Goal: Task Accomplishment & Management: Manage account settings

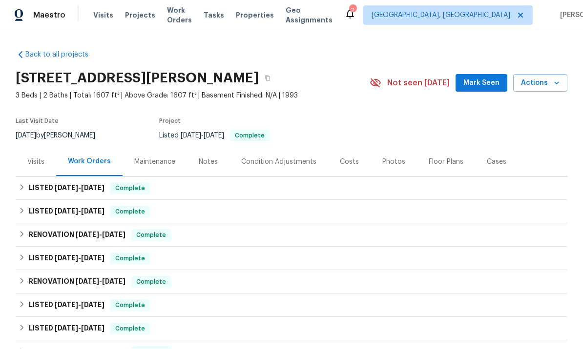
scroll to position [0, 0]
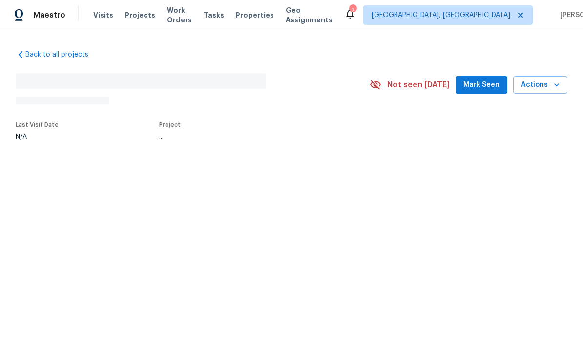
scroll to position [0, 0]
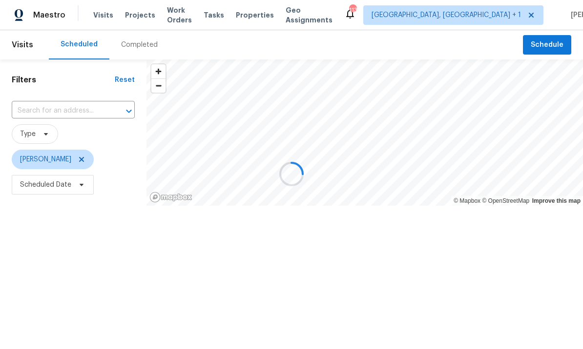
scroll to position [0, 0]
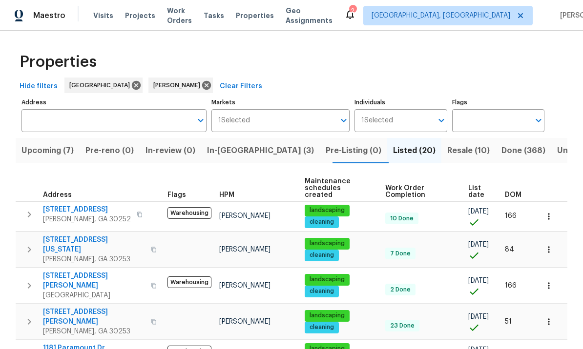
click at [124, 149] on span "Pre-reno (0)" at bounding box center [109, 151] width 48 height 14
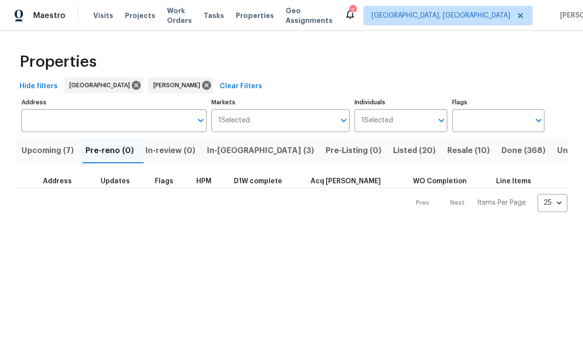
click at [177, 150] on span "In-review (0)" at bounding box center [170, 151] width 50 height 14
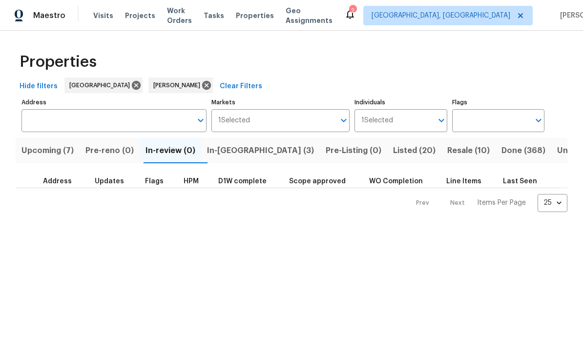
click at [57, 145] on span "Upcoming (7)" at bounding box center [47, 151] width 52 height 14
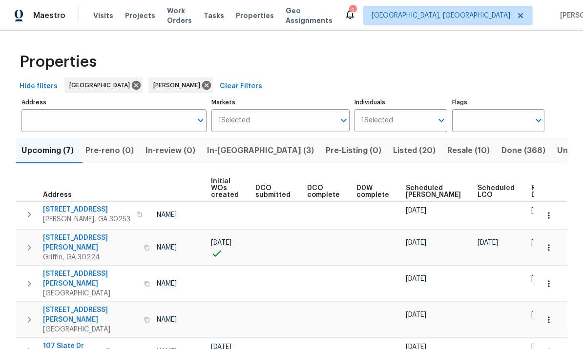
scroll to position [0, 70]
click at [531, 198] on span "Ready Date" at bounding box center [541, 192] width 21 height 14
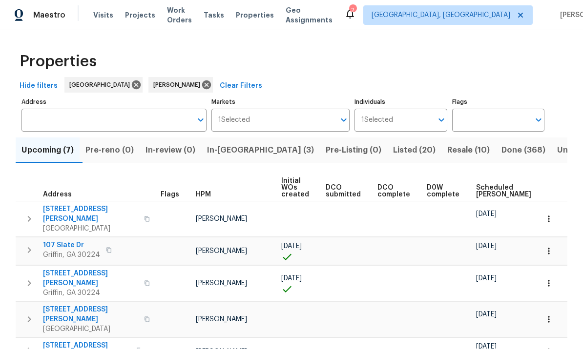
click at [67, 205] on span "45 Kendall Ln" at bounding box center [90, 215] width 95 height 20
click at [234, 144] on span "In-reno (3)" at bounding box center [260, 151] width 107 height 14
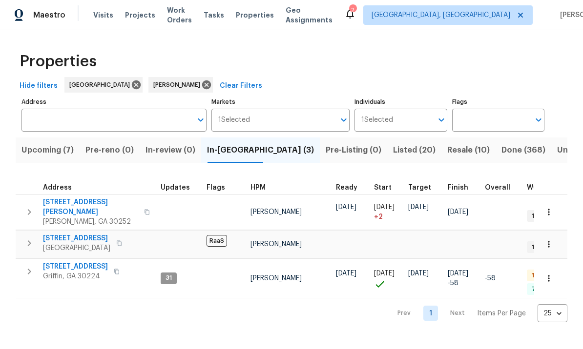
click at [68, 202] on span "111 Harper Rd" at bounding box center [90, 208] width 95 height 20
click at [77, 234] on span "[STREET_ADDRESS]" at bounding box center [76, 239] width 67 height 10
click at [128, 153] on span "Pre-reno (0)" at bounding box center [109, 151] width 48 height 14
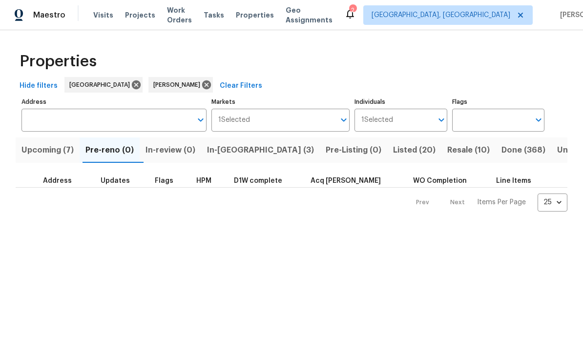
click at [183, 150] on span "In-review (0)" at bounding box center [170, 151] width 50 height 14
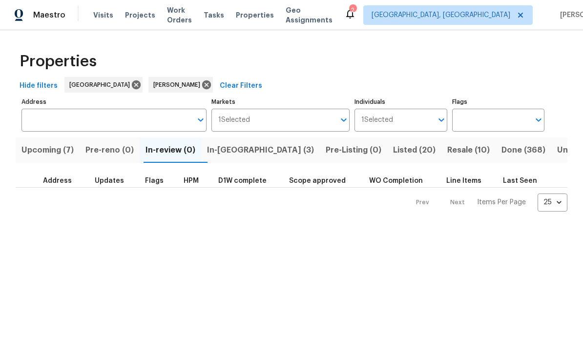
click at [57, 151] on span "Upcoming (7)" at bounding box center [47, 151] width 52 height 14
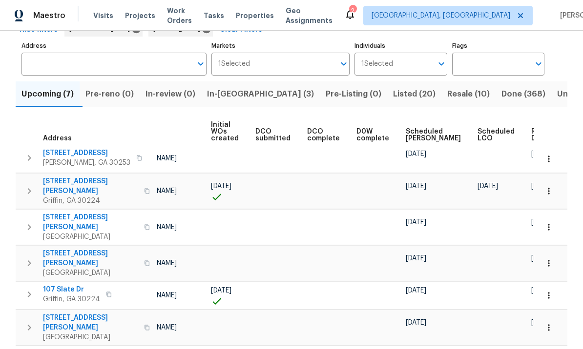
scroll to position [0, 70]
click at [531, 135] on span "Ready Date" at bounding box center [541, 135] width 21 height 14
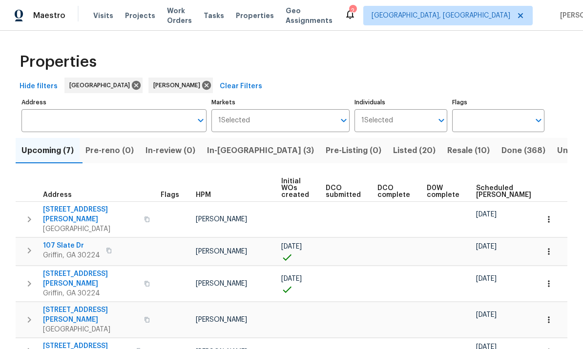
scroll to position [9, 0]
click at [236, 144] on span "In-reno (3)" at bounding box center [260, 151] width 107 height 14
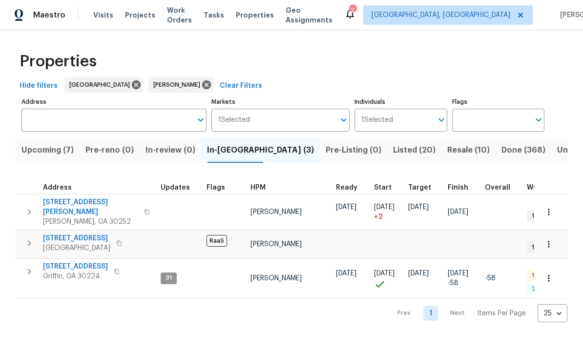
scroll to position [8, 0]
click at [75, 263] on span "1104 Maple Dr" at bounding box center [75, 268] width 65 height 10
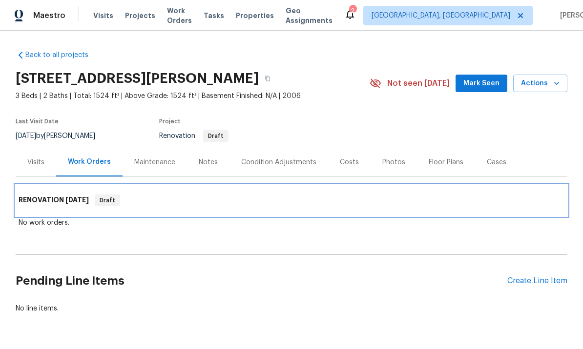
click at [50, 199] on h6 "RENOVATION 8/27/25" at bounding box center [54, 201] width 70 height 12
click at [60, 195] on h6 "RENOVATION 8/27/25" at bounding box center [54, 201] width 70 height 12
click at [106, 196] on span "Draft" at bounding box center [107, 201] width 23 height 10
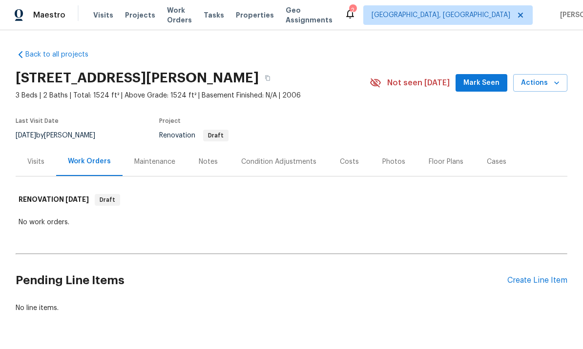
click at [82, 157] on div "Work Orders" at bounding box center [89, 162] width 43 height 10
click at [86, 157] on div "Work Orders" at bounding box center [89, 162] width 43 height 10
click at [485, 79] on span "Mark Seen" at bounding box center [481, 84] width 36 height 12
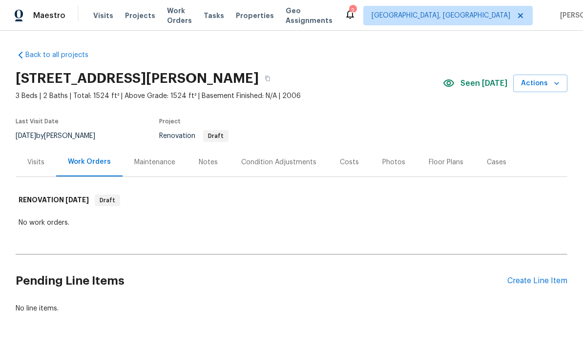
scroll to position [30, 0]
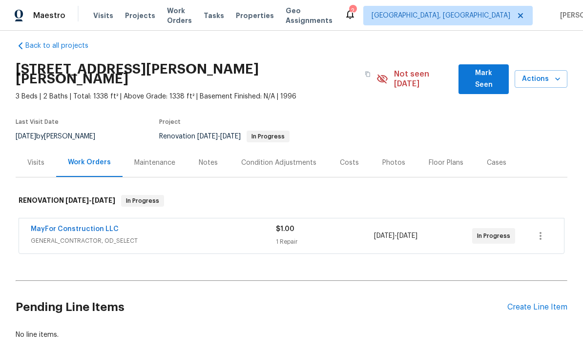
scroll to position [6, 0]
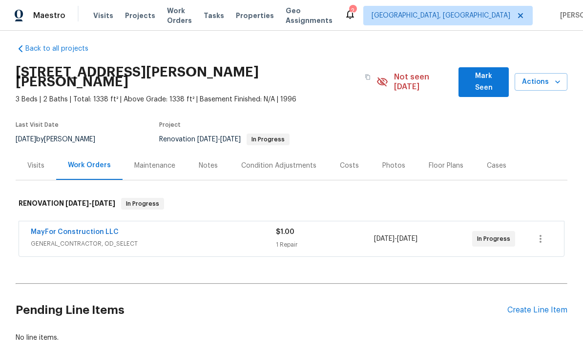
click at [294, 161] on div "Condition Adjustments" at bounding box center [278, 166] width 75 height 10
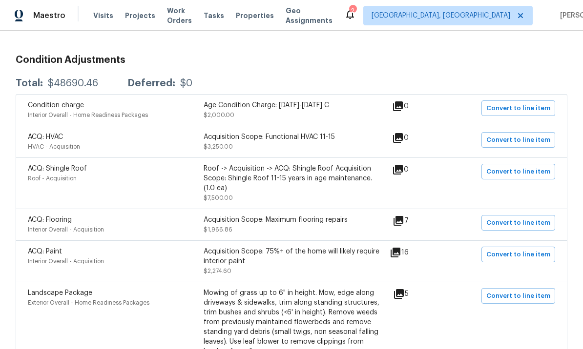
scroll to position [189, 0]
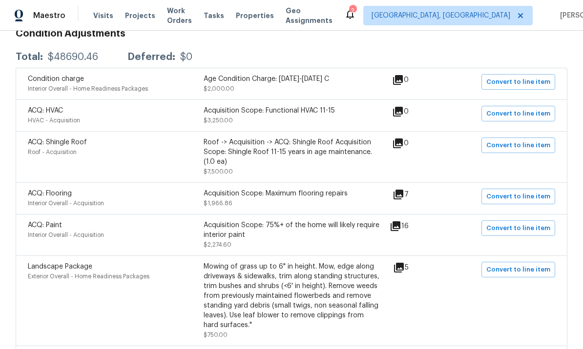
click at [400, 222] on icon at bounding box center [395, 227] width 10 height 10
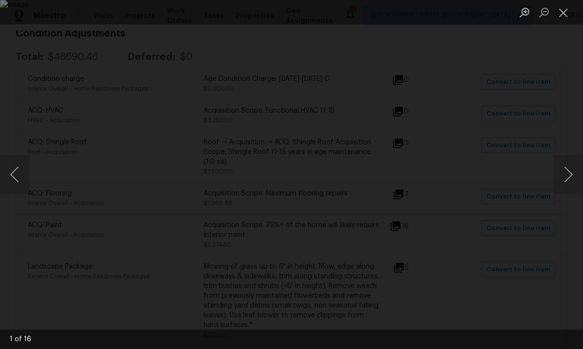
click at [562, 175] on button "Next image" at bounding box center [567, 174] width 29 height 39
click at [562, 177] on button "Next image" at bounding box center [567, 174] width 29 height 39
click at [565, 174] on button "Next image" at bounding box center [567, 174] width 29 height 39
click at [566, 168] on button "Next image" at bounding box center [567, 174] width 29 height 39
click at [564, 16] on button "Close lightbox" at bounding box center [563, 12] width 20 height 17
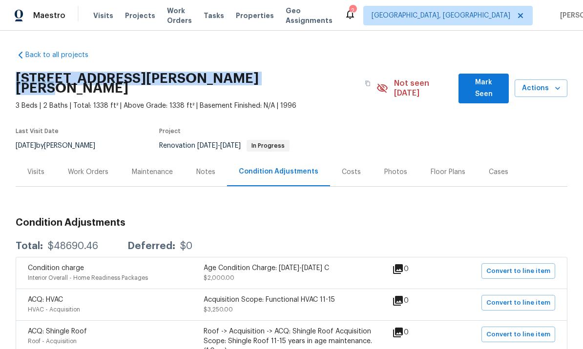
scroll to position [0, 0]
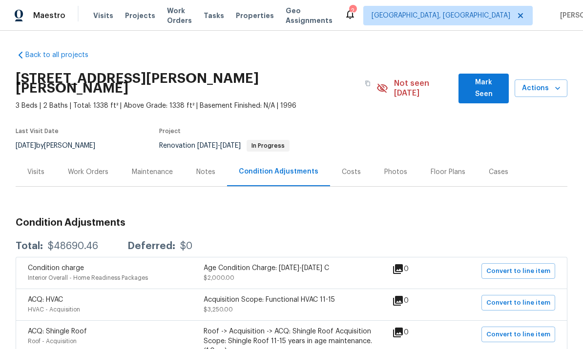
click at [483, 83] on span "Mark Seen" at bounding box center [483, 89] width 35 height 24
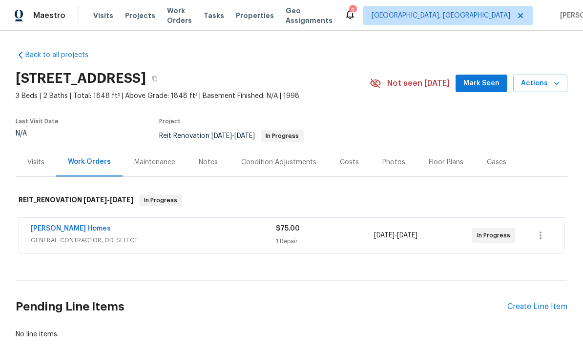
click at [71, 225] on link "[PERSON_NAME] Homes" at bounding box center [71, 228] width 80 height 7
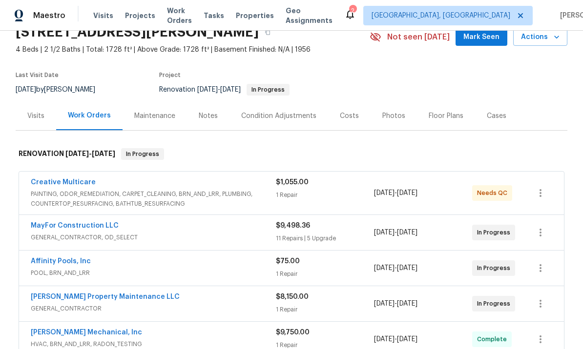
scroll to position [49, 0]
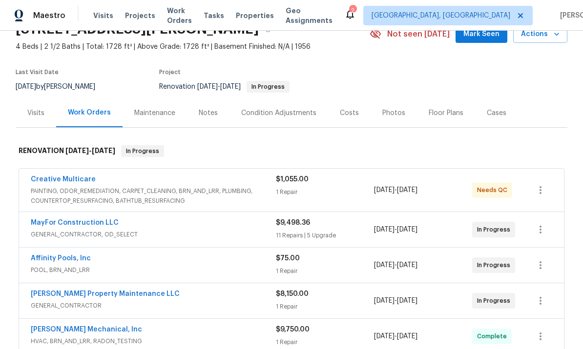
click at [70, 182] on link "Creative Multicare" at bounding box center [63, 179] width 65 height 7
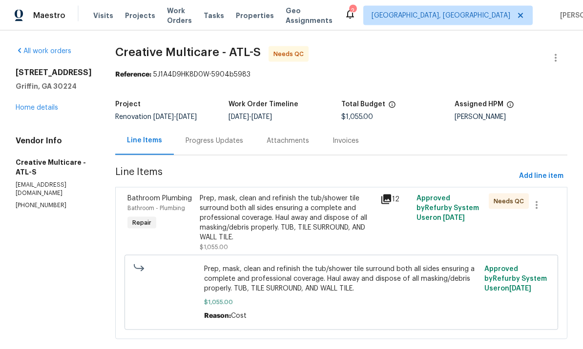
scroll to position [25, 0]
click at [6, 90] on div "All work orders 1104 Maple Dr Griffin, GA 30224 Home details Vendor Info Creati…" at bounding box center [291, 199] width 583 height 336
click at [300, 205] on div "Prep, mask, clean and refinish the tub/shower tile surround both all sides ensu…" at bounding box center [287, 218] width 175 height 49
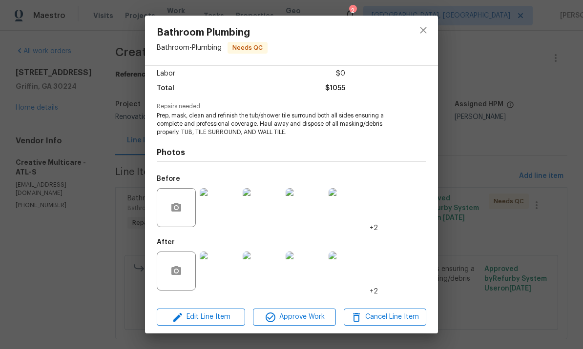
scroll to position [69, 0]
click at [298, 311] on button "Approve Work" at bounding box center [294, 317] width 82 height 17
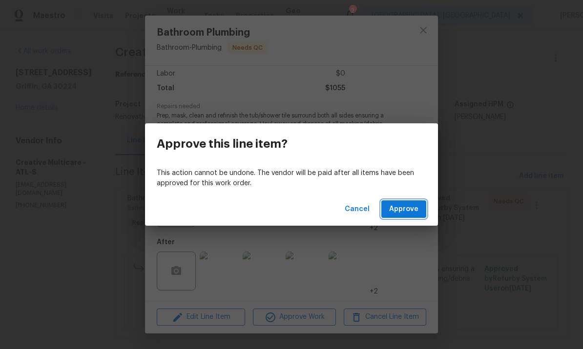
click at [407, 207] on span "Approve" at bounding box center [403, 210] width 29 height 12
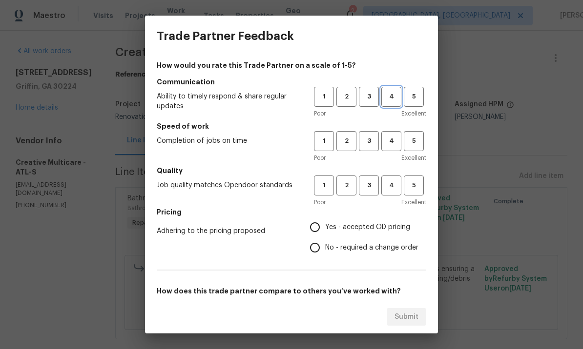
click at [391, 100] on span "4" at bounding box center [391, 96] width 18 height 11
click at [392, 138] on span "4" at bounding box center [391, 141] width 18 height 11
click at [395, 186] on span "4" at bounding box center [391, 185] width 18 height 11
click at [321, 223] on input "Yes - accepted OD pricing" at bounding box center [315, 227] width 20 height 20
radio input "true"
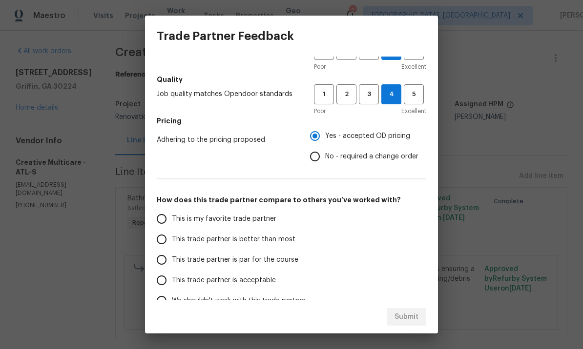
scroll to position [94, 0]
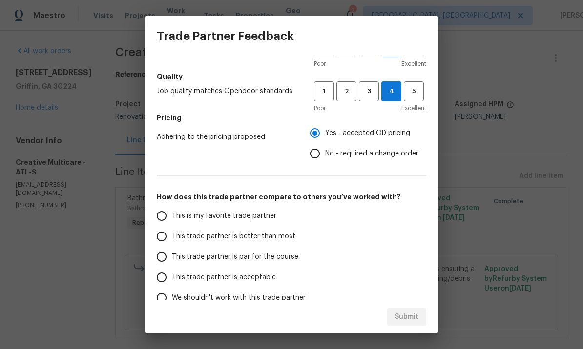
click at [170, 238] on input "This trade partner is better than most" at bounding box center [161, 236] width 20 height 20
click at [407, 321] on span "Submit" at bounding box center [406, 317] width 24 height 12
radio input "true"
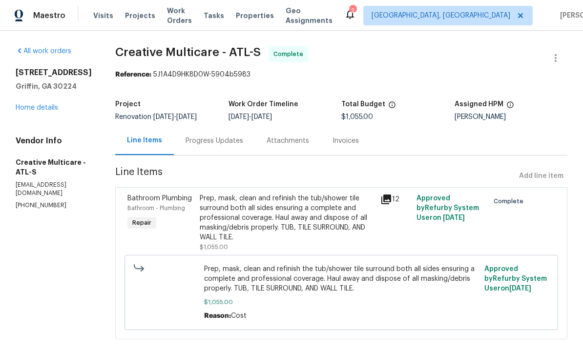
radio input "false"
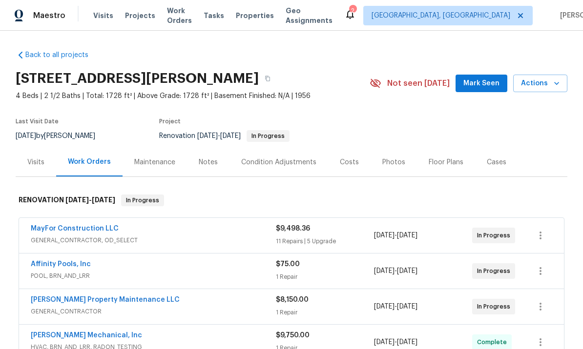
click at [483, 82] on span "Mark Seen" at bounding box center [481, 84] width 36 height 12
